Goal: Transaction & Acquisition: Purchase product/service

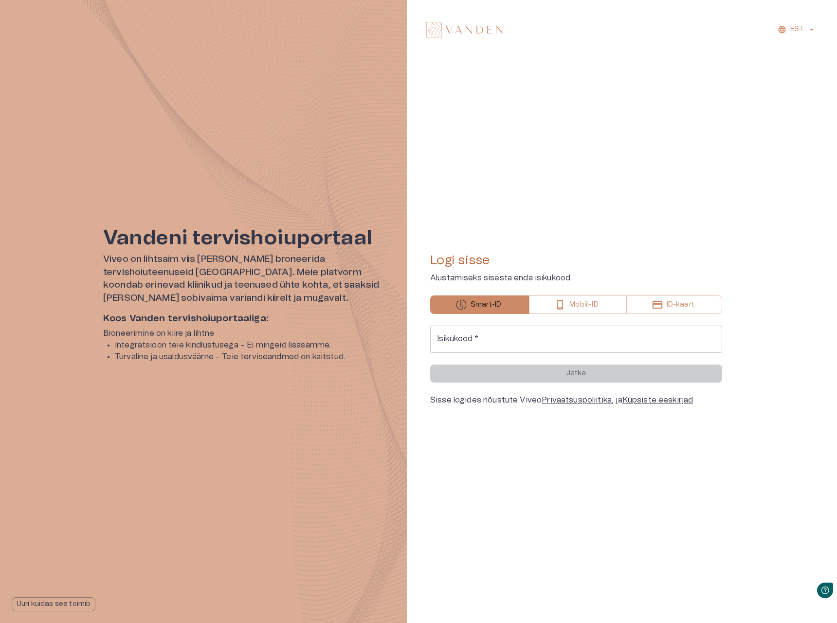
drag, startPoint x: 0, startPoint y: 0, endPoint x: 468, endPoint y: 348, distance: 583.7
click at [469, 351] on form "Isikukood   * Isikukood   * Jätka" at bounding box center [576, 353] width 292 height 57
drag, startPoint x: 466, startPoint y: 343, endPoint x: 479, endPoint y: 352, distance: 15.1
click at [465, 343] on input "Isikukood   *" at bounding box center [576, 338] width 292 height 27
type input "**********"
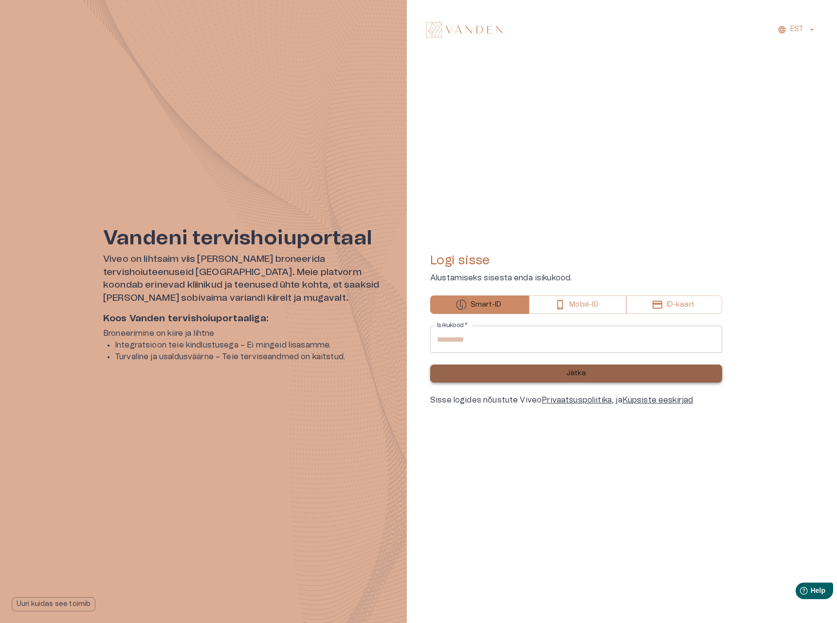
click at [503, 375] on button "Jätka" at bounding box center [576, 373] width 292 height 18
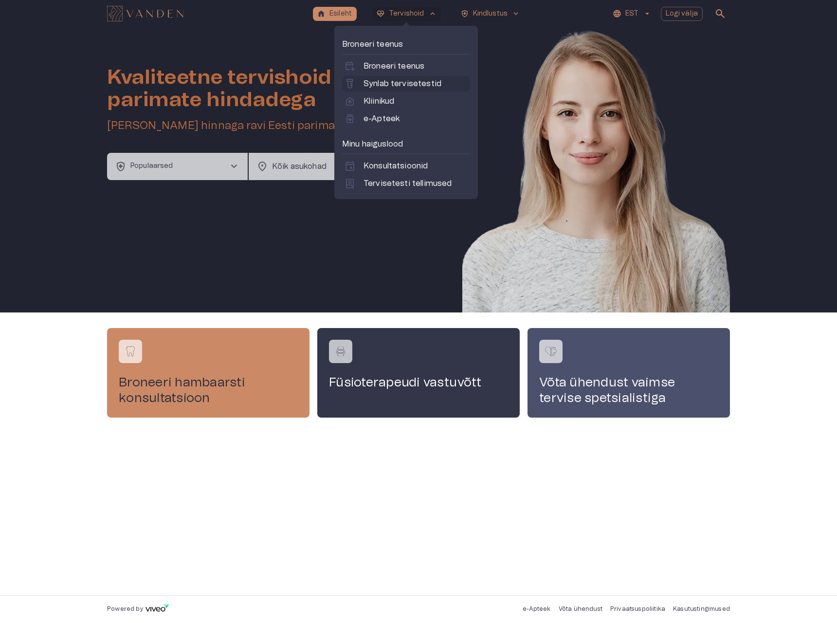
click at [397, 84] on p "Synlab tervisetestid" at bounding box center [402, 84] width 78 height 12
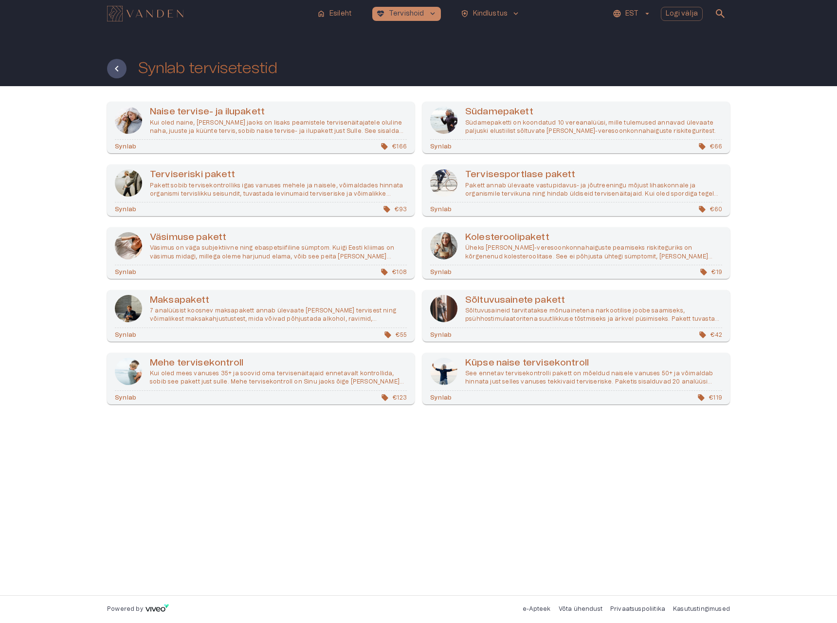
click at [267, 141] on div "Synlab € 166" at bounding box center [260, 147] width 307 height 14
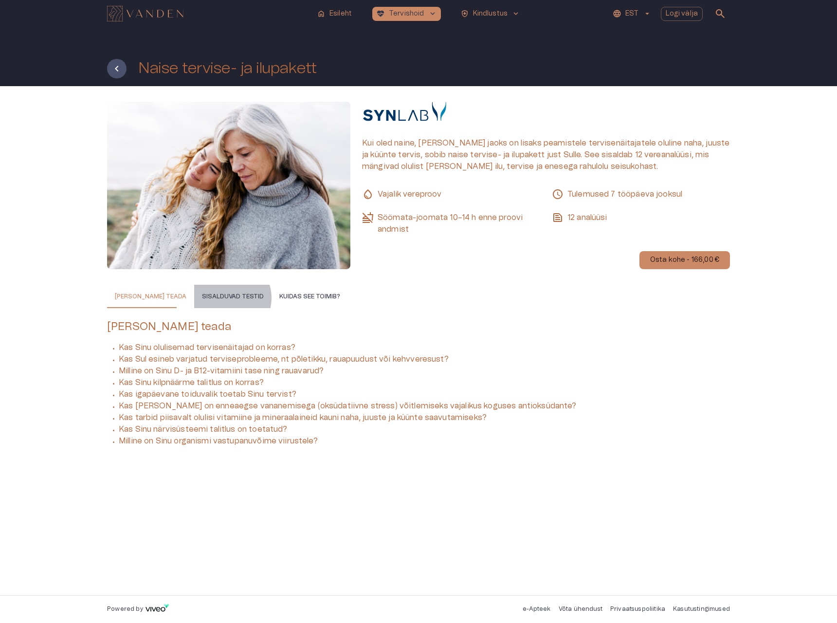
click at [211, 298] on button "Sisalduvad testid" at bounding box center [232, 296] width 77 height 23
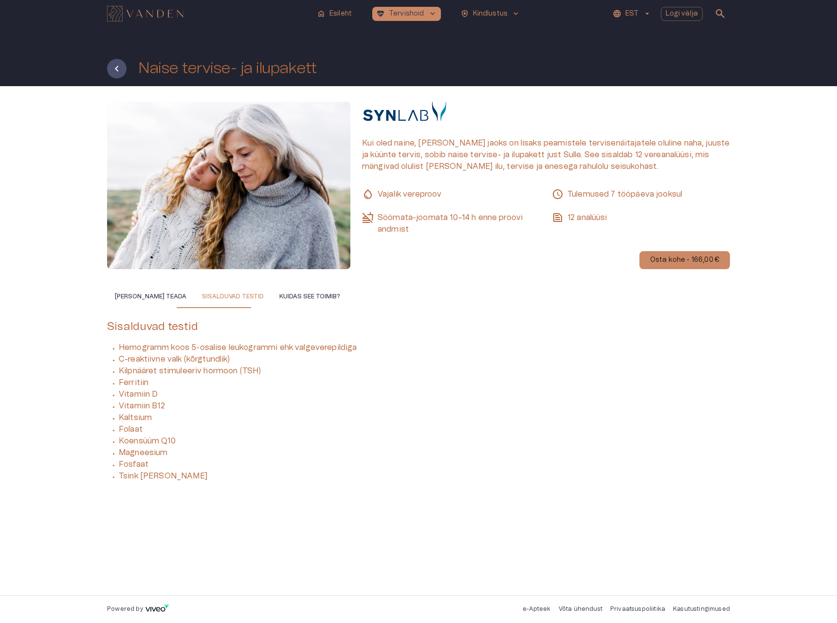
click at [282, 292] on button "Kuidas see toimib?" at bounding box center [309, 296] width 76 height 23
